Goal: Find specific page/section: Find specific page/section

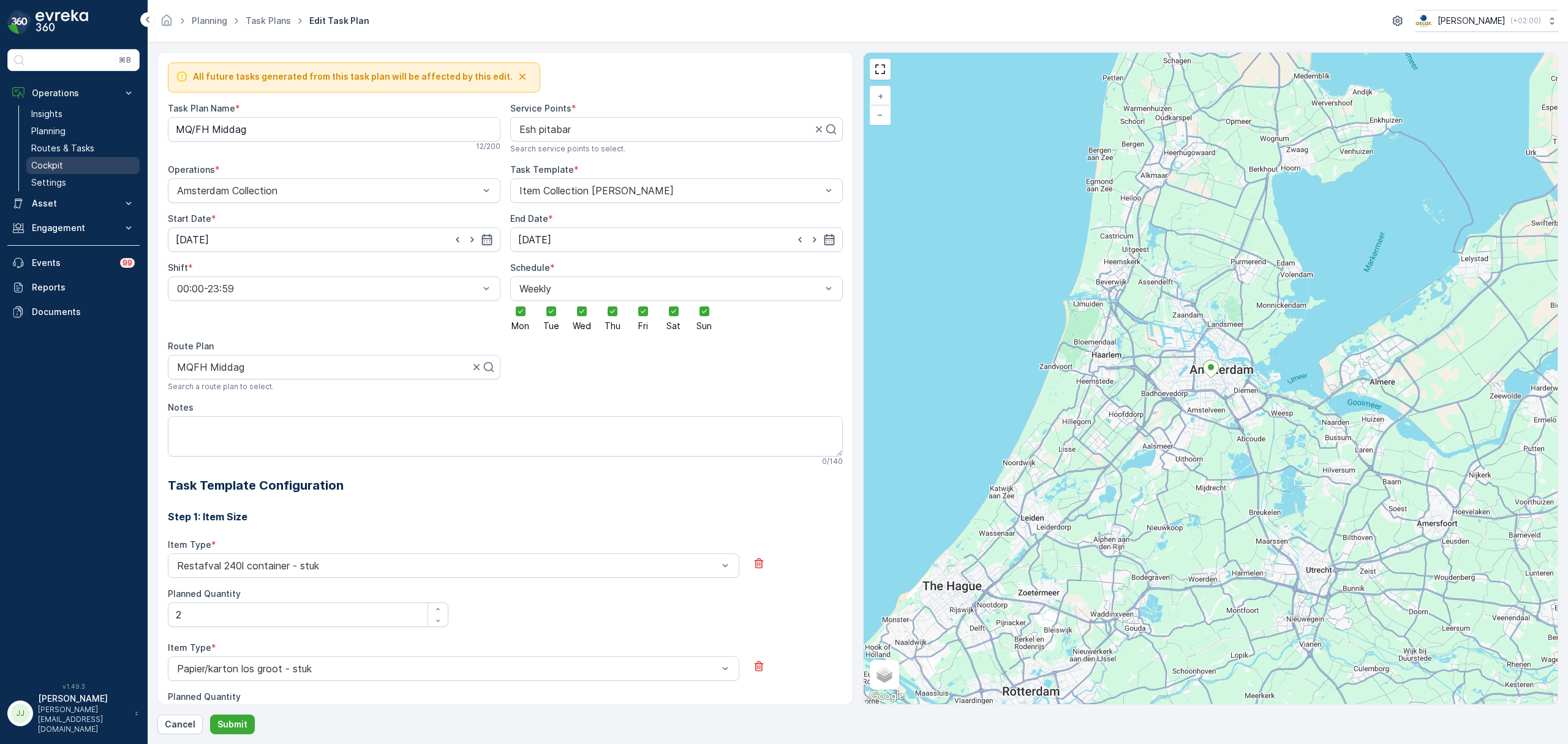
click at [81, 162] on link "Cockpit" at bounding box center [83, 165] width 113 height 17
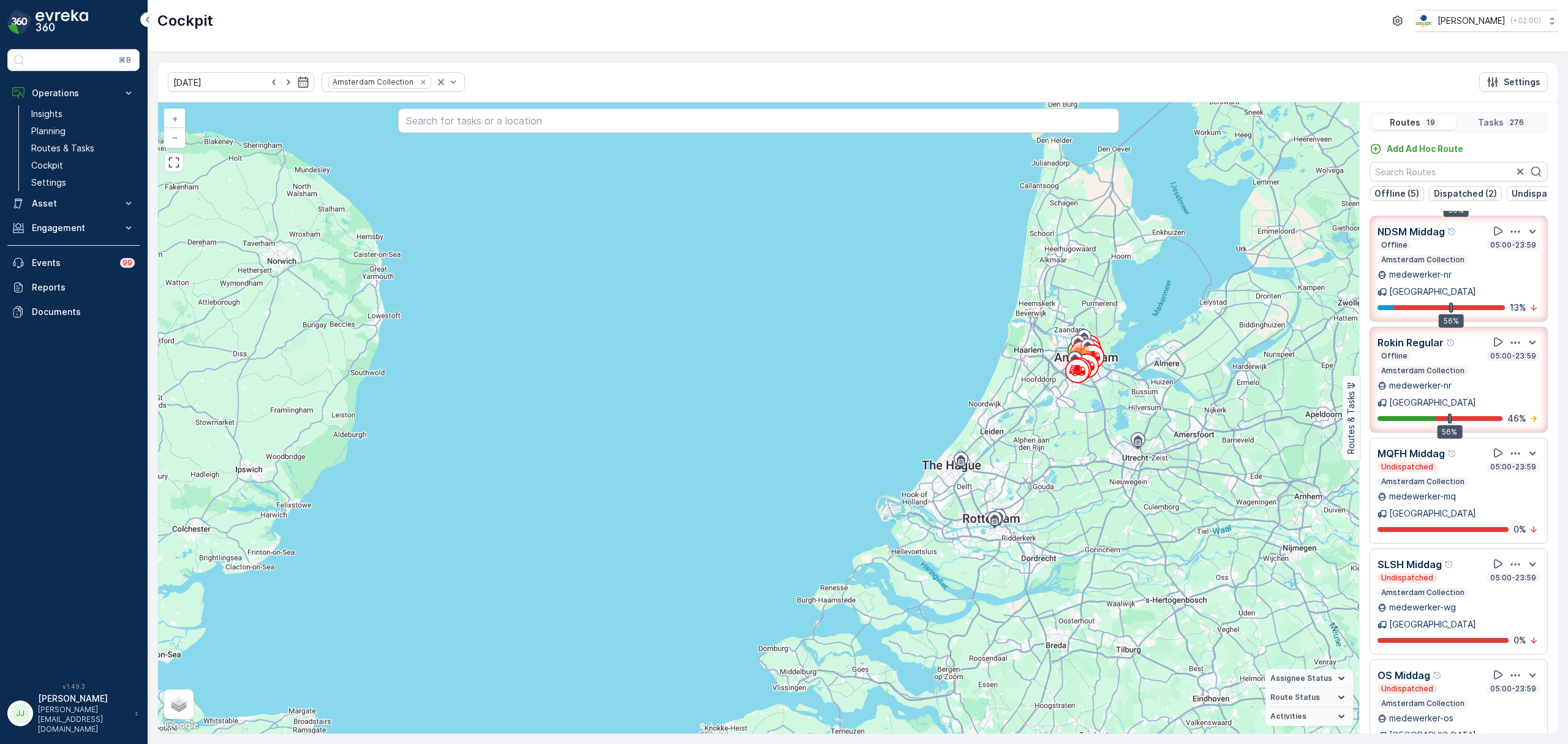
scroll to position [216, 0]
click at [1492, 337] on icon at bounding box center [1498, 343] width 13 height 13
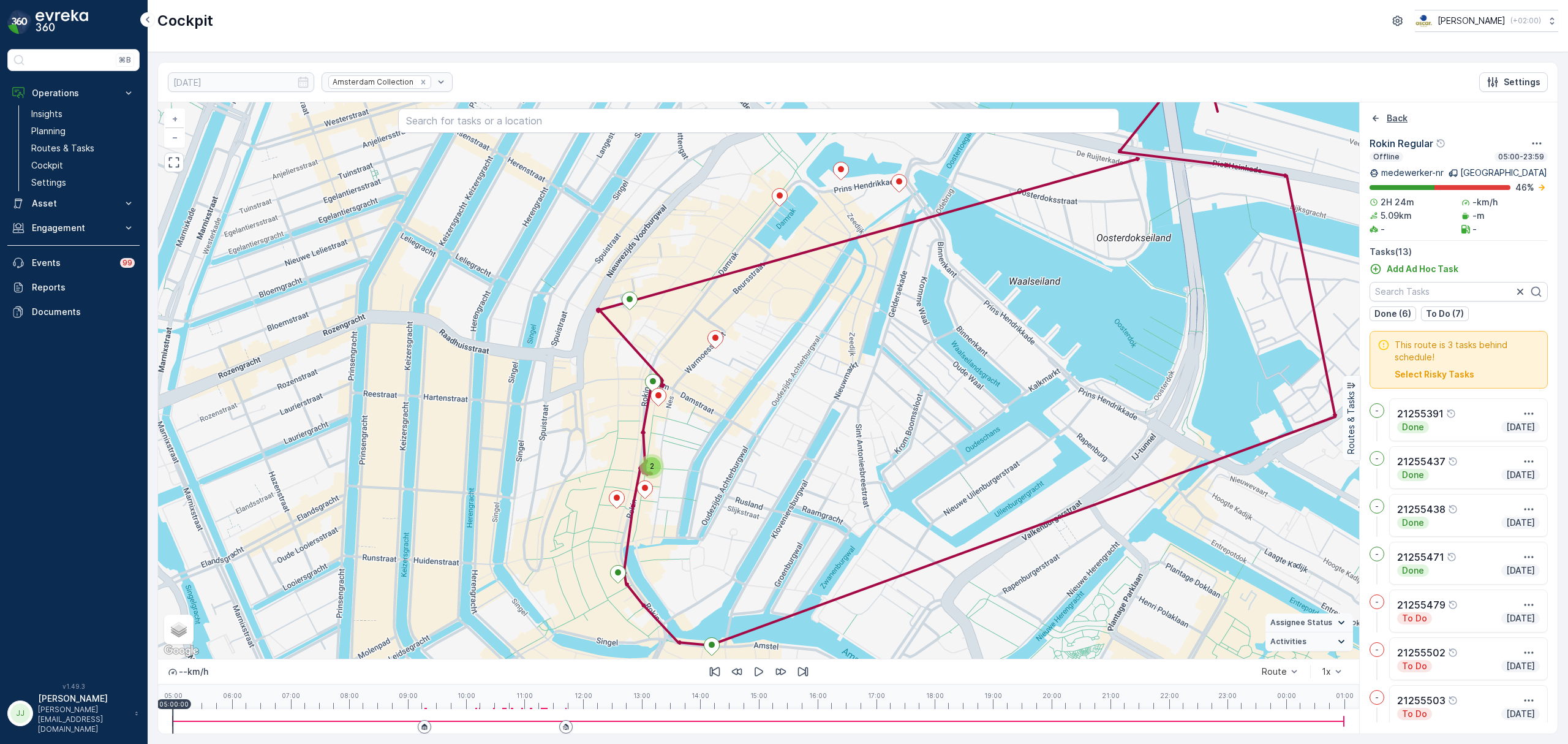
click at [1378, 120] on icon "Back" at bounding box center [1376, 118] width 13 height 13
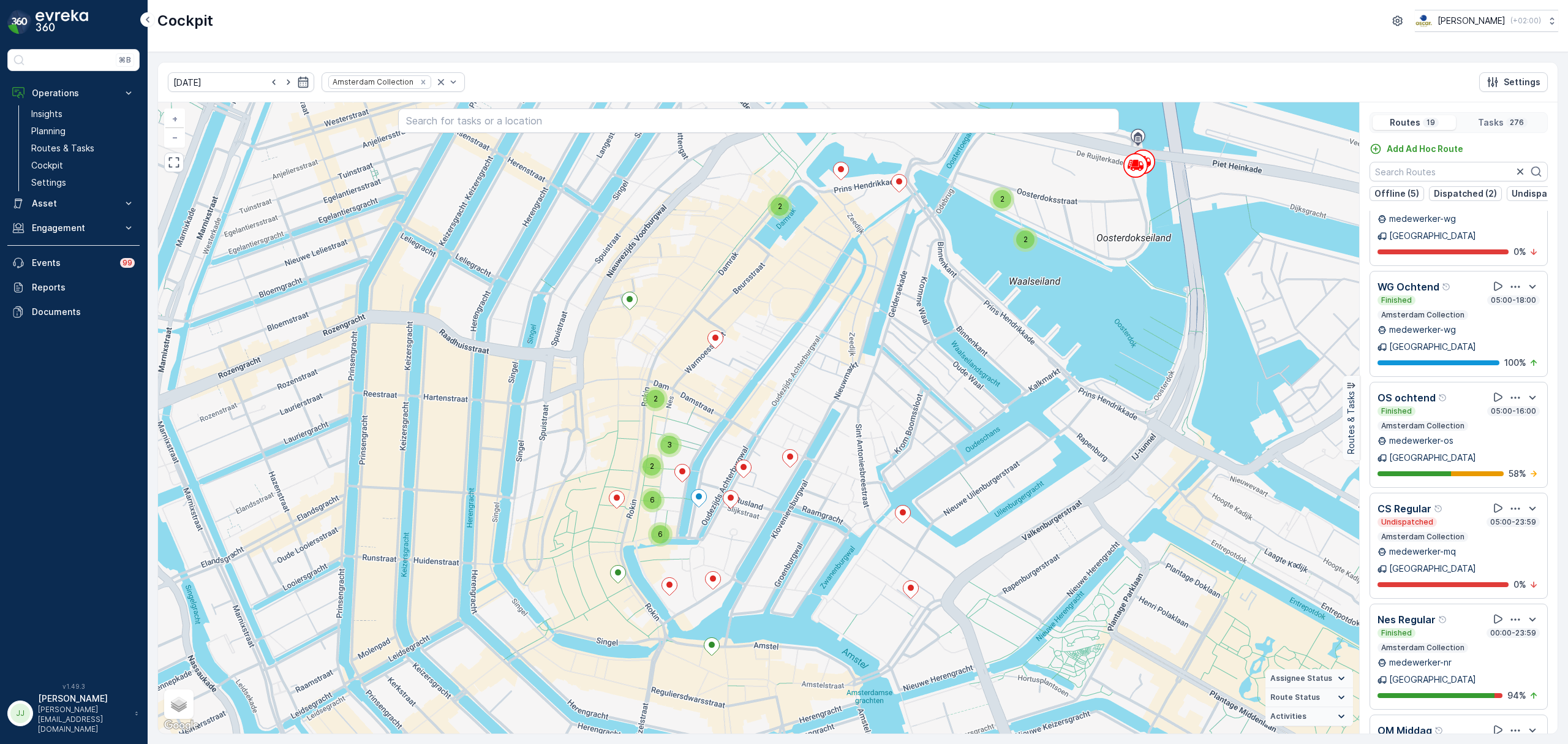
scroll to position [30, 0]
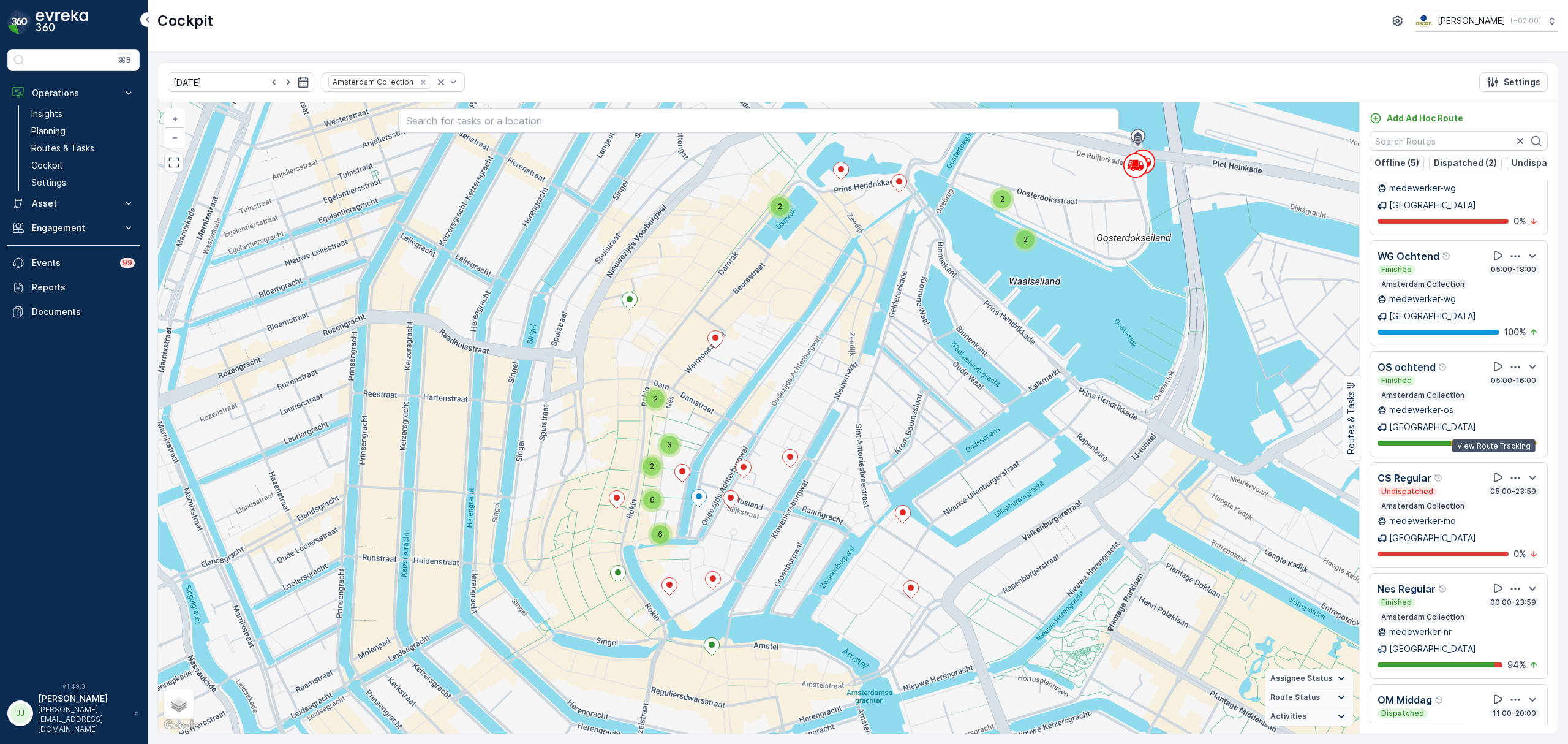
click at [1495, 695] on icon at bounding box center [1498, 700] width 9 height 9
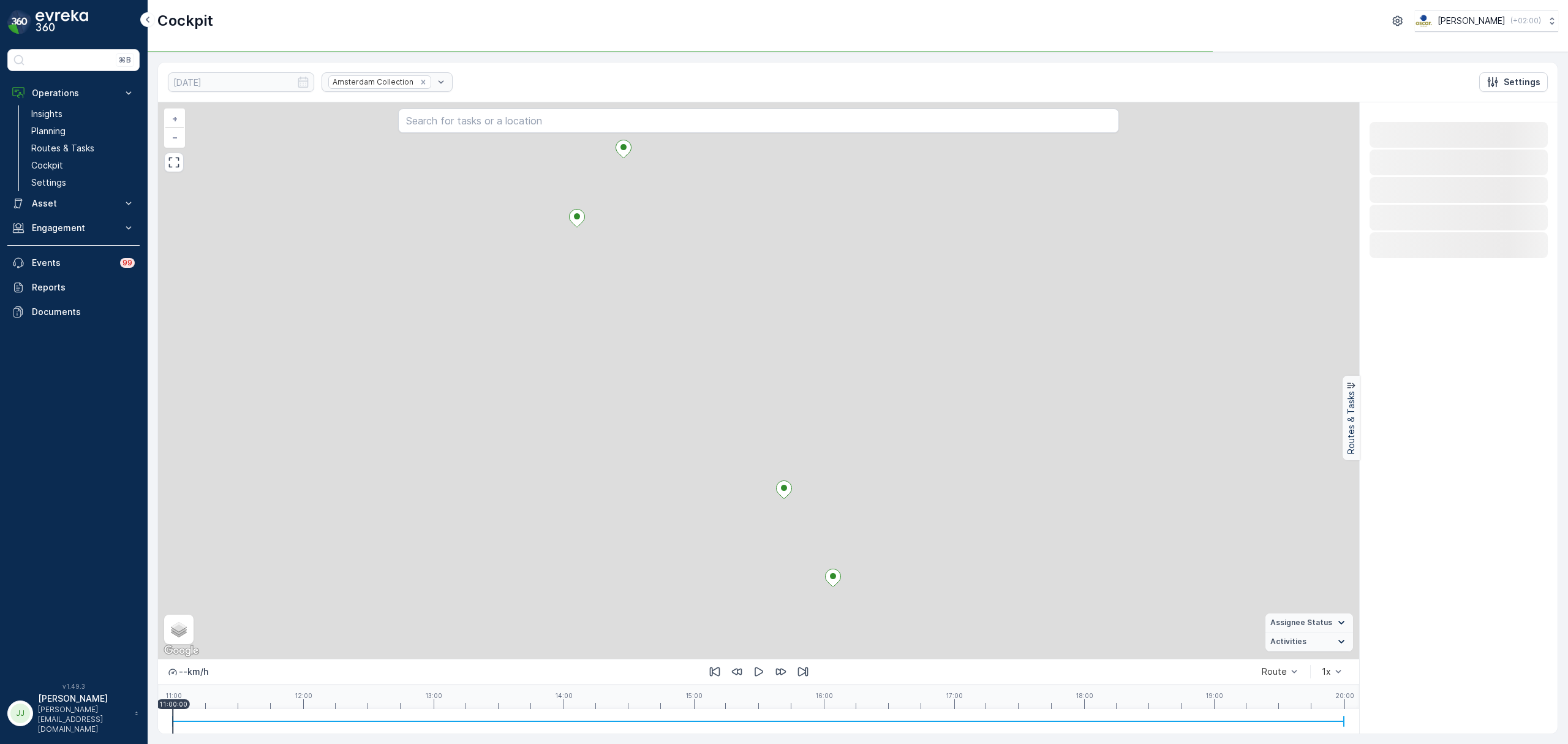
scroll to position [0, 0]
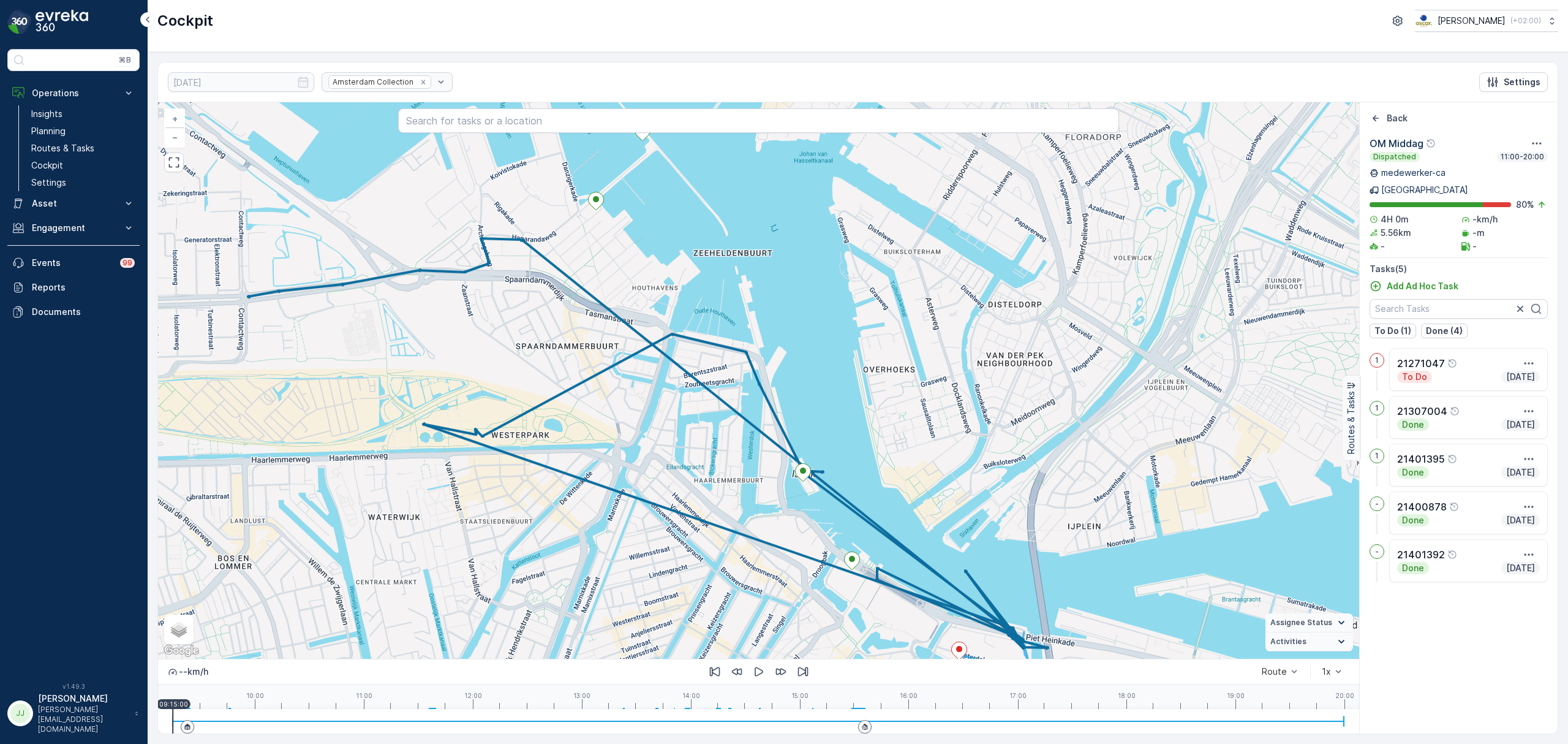
drag, startPoint x: 788, startPoint y: 390, endPoint x: 868, endPoint y: 341, distance: 93.8
click at [868, 341] on div "+ − Satellite Roadmap Terrain Hybrid Leaflet Keyboard shortcuts Map Data Map da…" at bounding box center [758, 380] width 1201 height 556
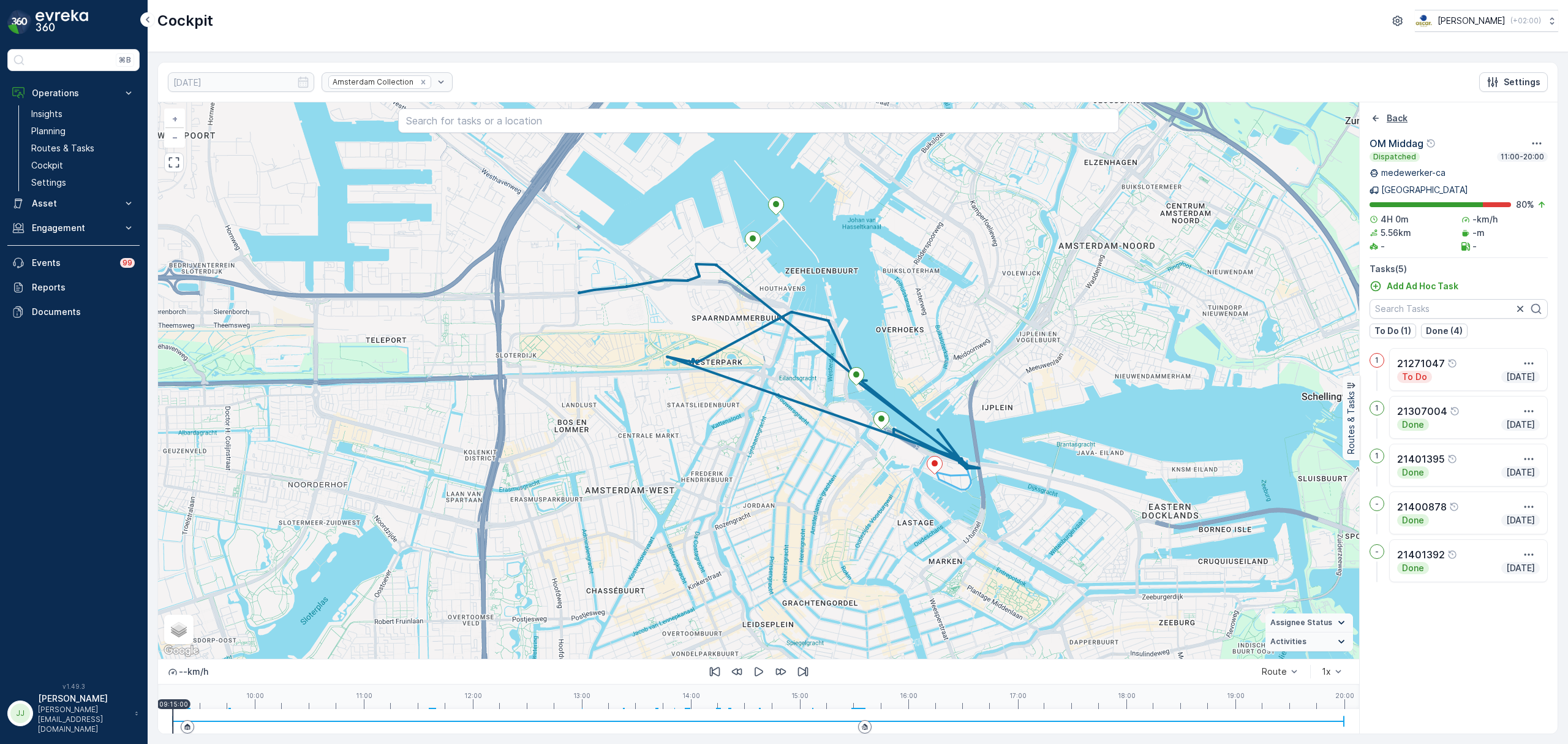
click at [1373, 119] on icon "Back" at bounding box center [1376, 118] width 6 height 6
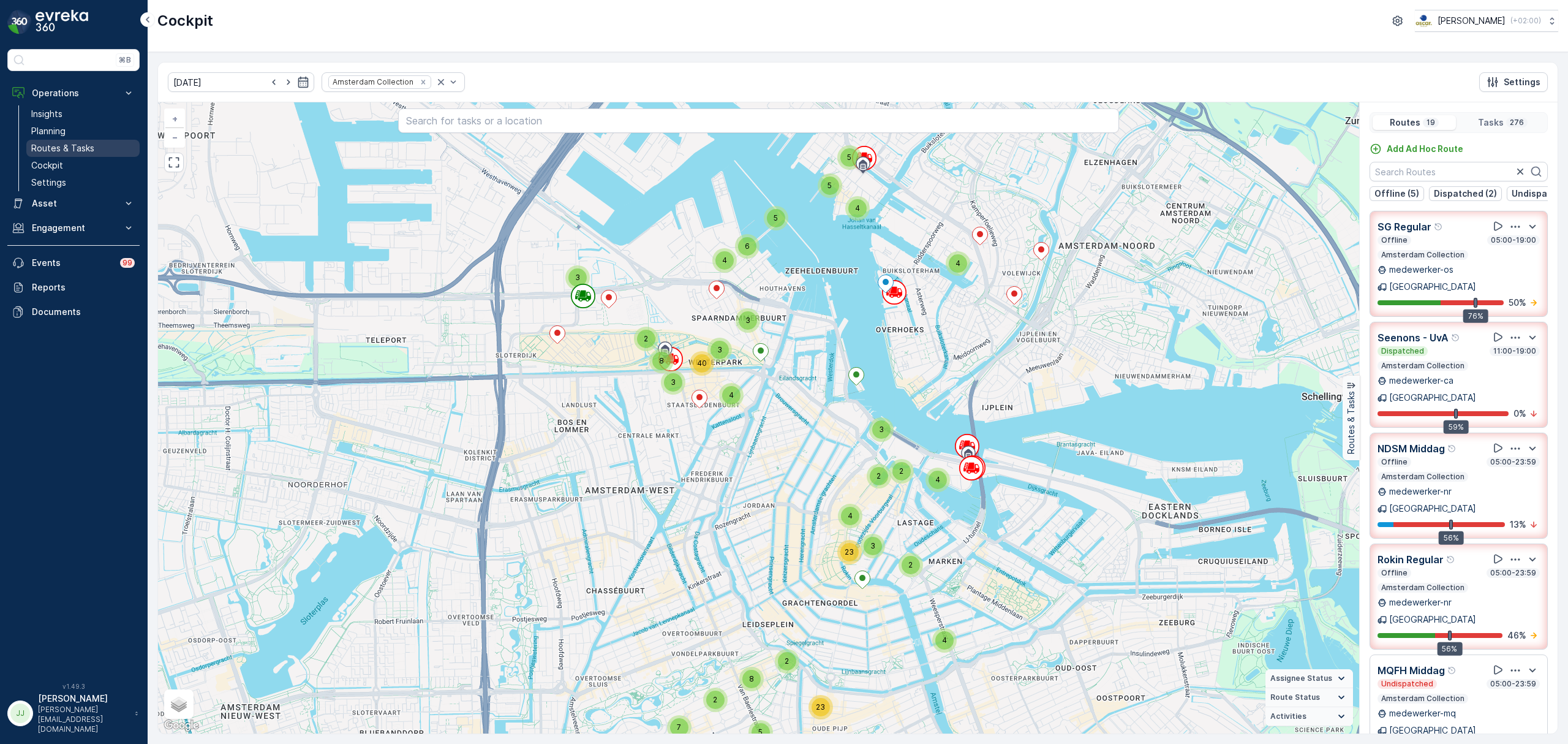
click at [87, 145] on p "Routes & Tasks" at bounding box center [62, 148] width 63 height 13
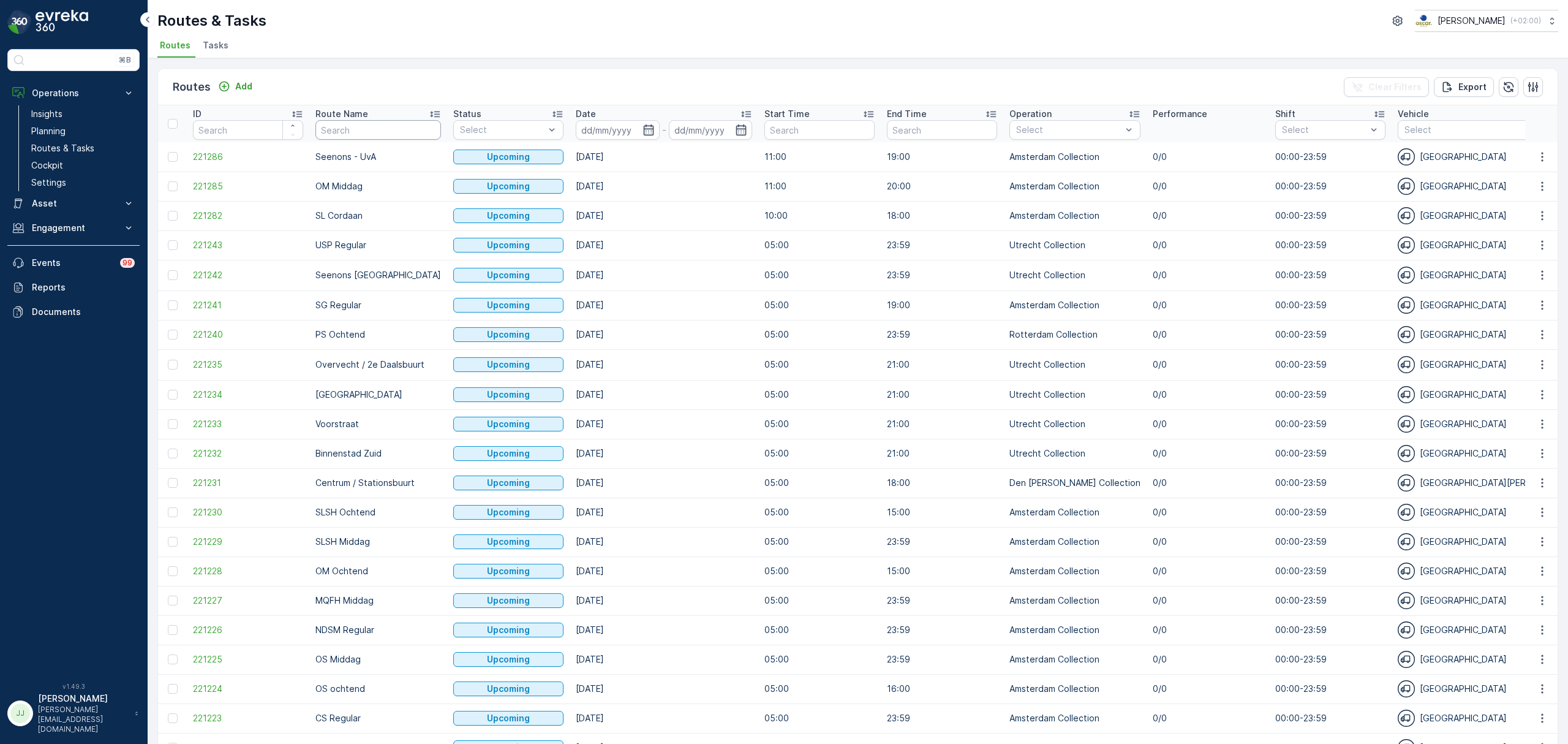
click at [368, 132] on input "text" at bounding box center [378, 130] width 126 height 20
type input "SLSH"
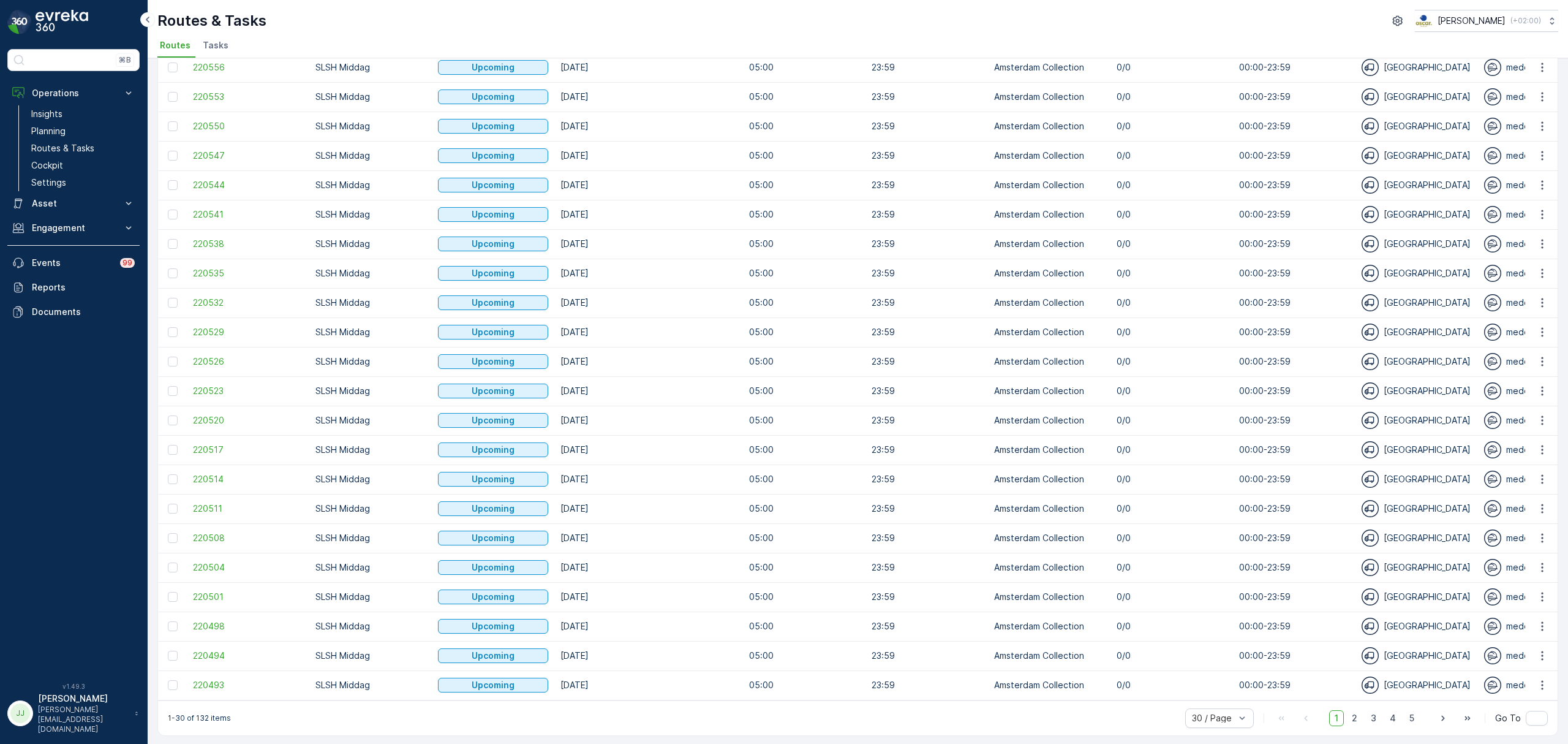
scroll to position [332, 0]
click at [1354, 714] on span "2" at bounding box center [1354, 716] width 17 height 16
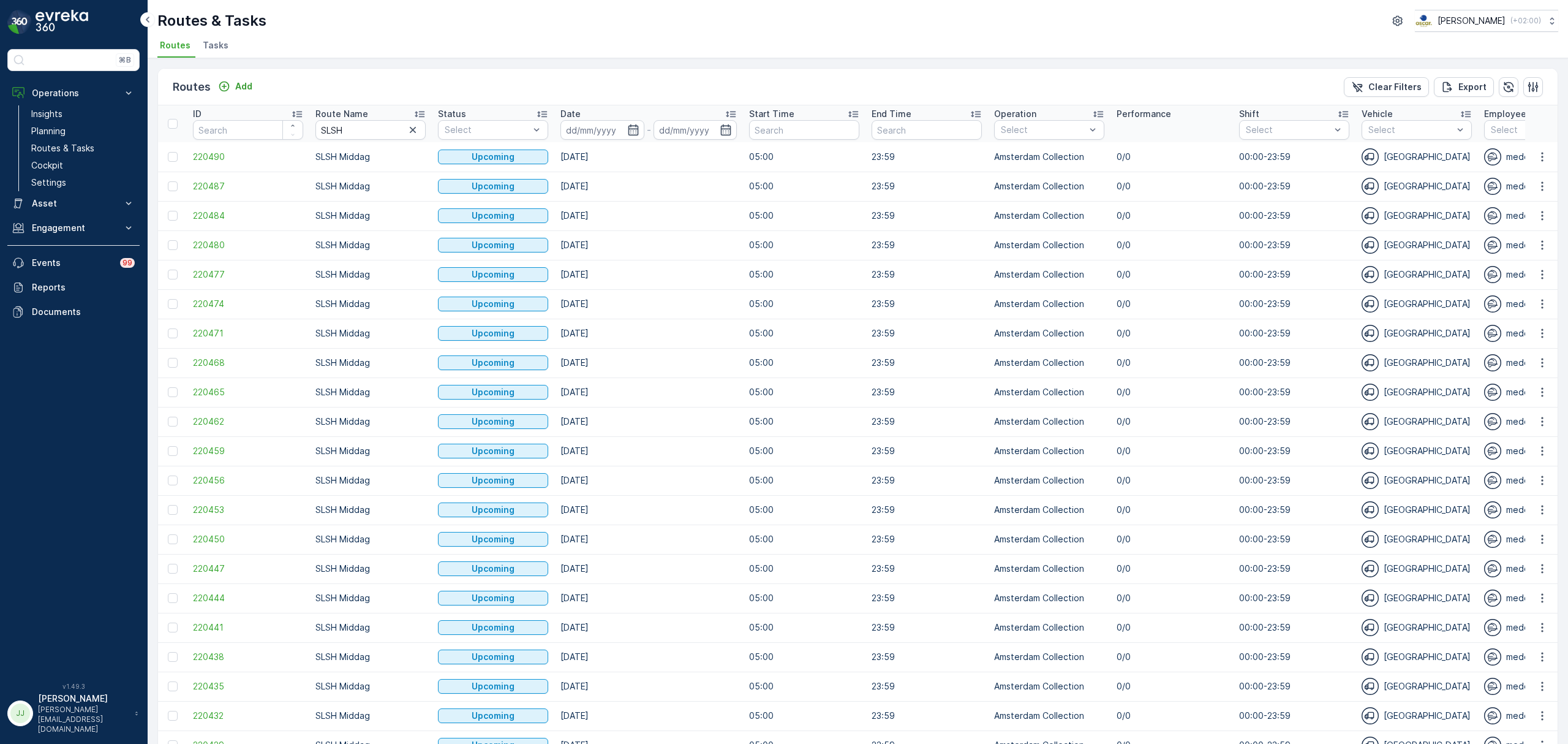
scroll to position [332, 0]
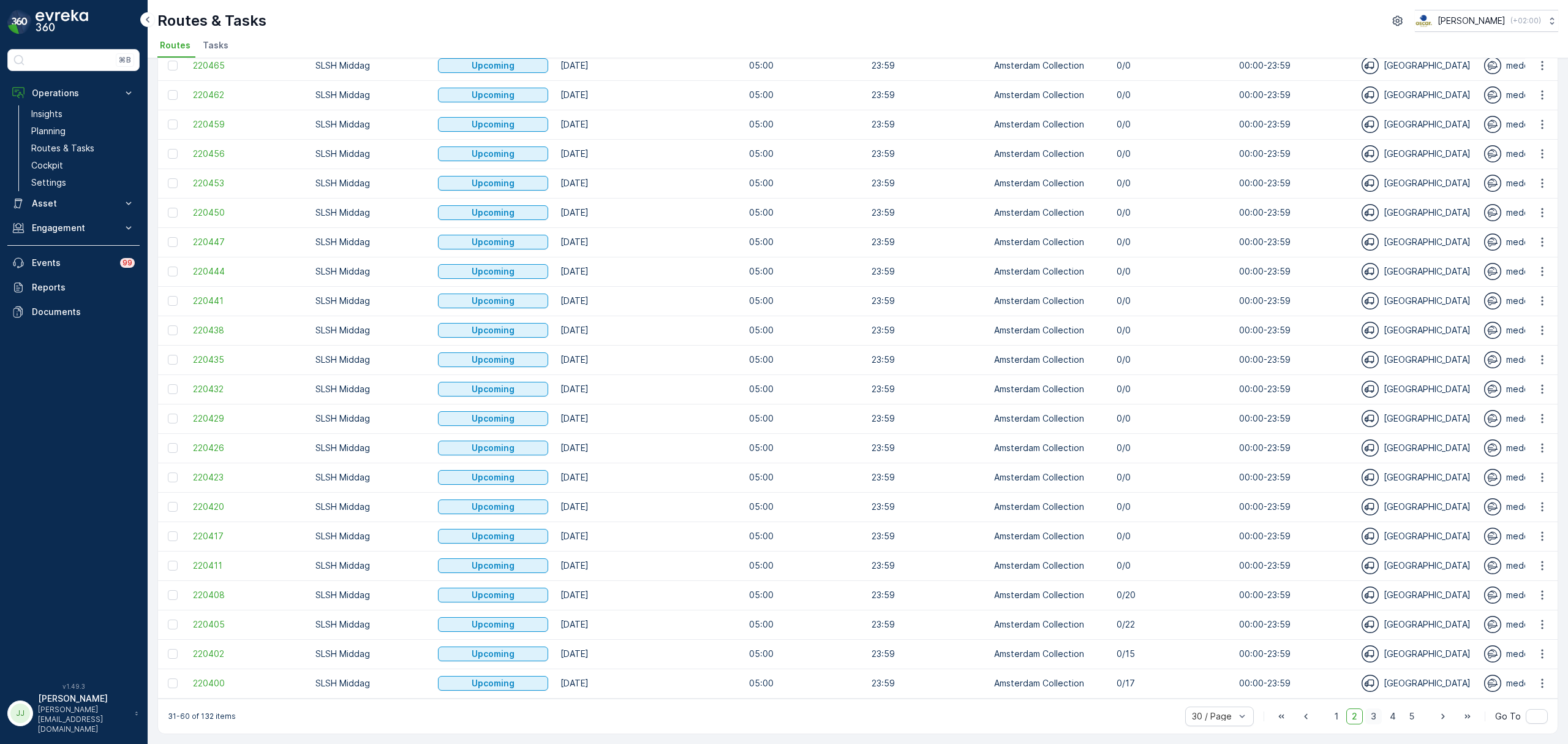
click at [1365, 714] on span "3" at bounding box center [1373, 716] width 17 height 16
click at [1368, 712] on span "3" at bounding box center [1373, 716] width 17 height 16
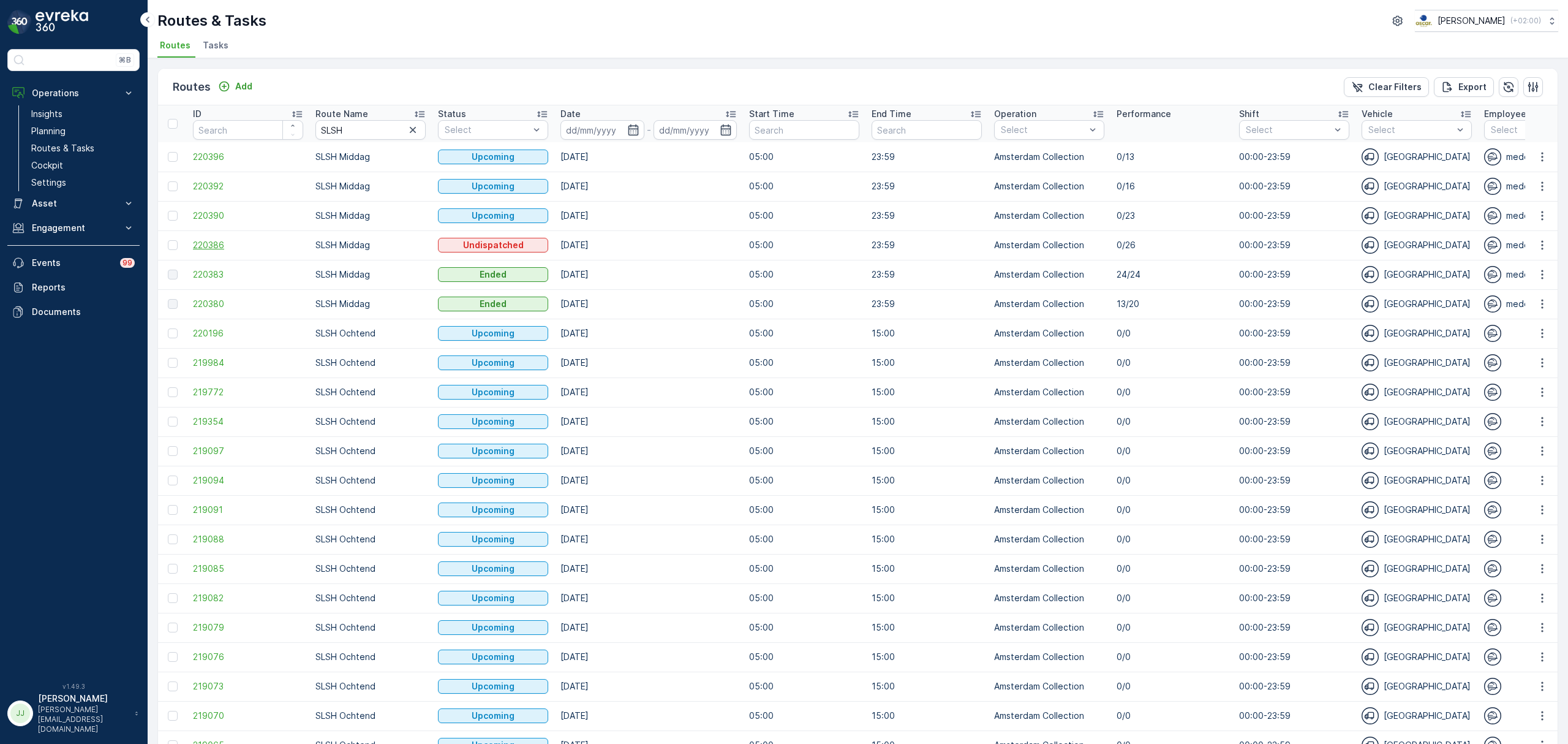
click at [221, 246] on span "220386" at bounding box center [248, 245] width 110 height 13
click at [1538, 241] on icon "button" at bounding box center [1542, 245] width 13 height 13
click at [414, 130] on icon "button" at bounding box center [412, 130] width 13 height 13
